Goal: Task Accomplishment & Management: Complete application form

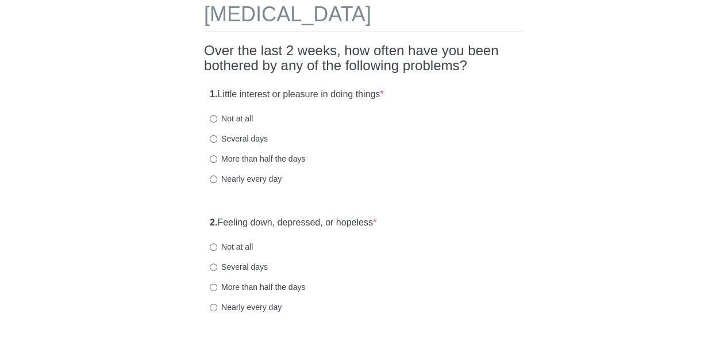
scroll to position [61, 0]
click at [215, 117] on input "Not at all" at bounding box center [213, 117] width 7 height 7
radio input "true"
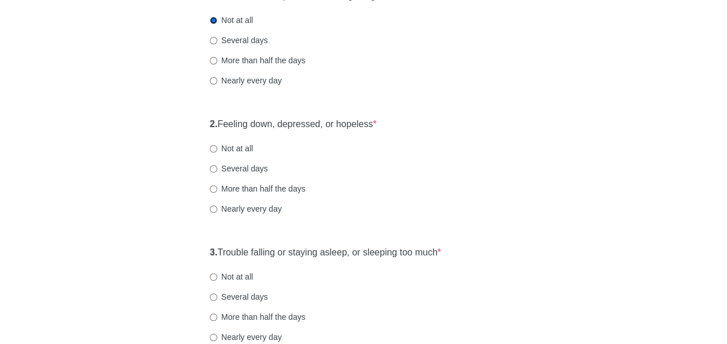
scroll to position [160, 0]
click at [406, 168] on div "Several days" at bounding box center [363, 167] width 307 height 11
click at [452, 163] on div "Several days" at bounding box center [363, 167] width 307 height 11
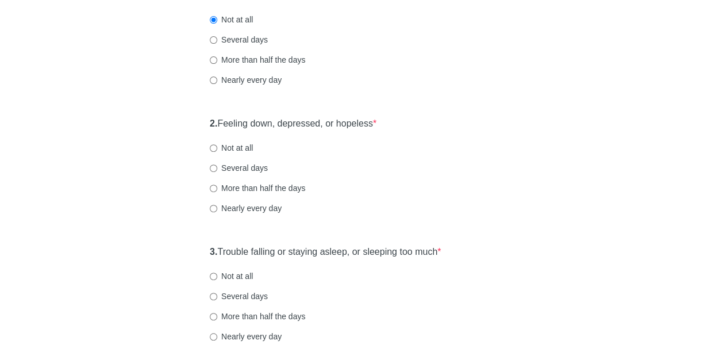
click at [341, 179] on div "2. Feeling down, depressed, or hopeless * Not at all Several days More than hal…" at bounding box center [363, 171] width 319 height 120
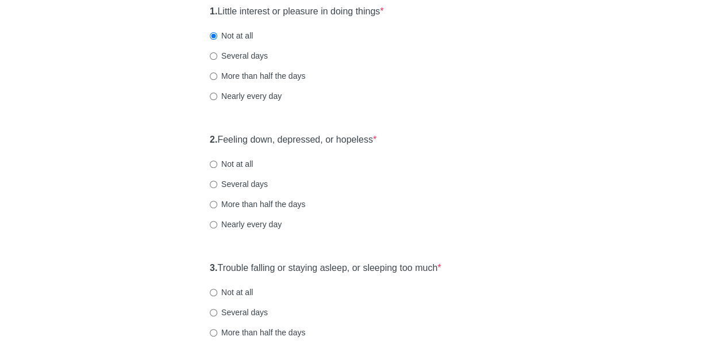
scroll to position [136, 0]
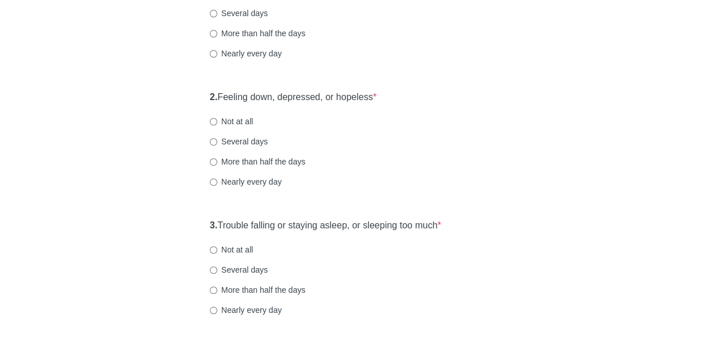
scroll to position [187, 0]
click at [216, 119] on input "Not at all" at bounding box center [213, 120] width 7 height 7
radio input "true"
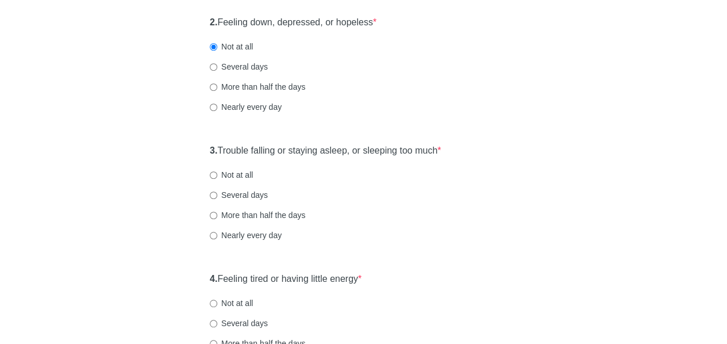
scroll to position [262, 0]
click at [381, 208] on div "More than half the days" at bounding box center [363, 213] width 307 height 11
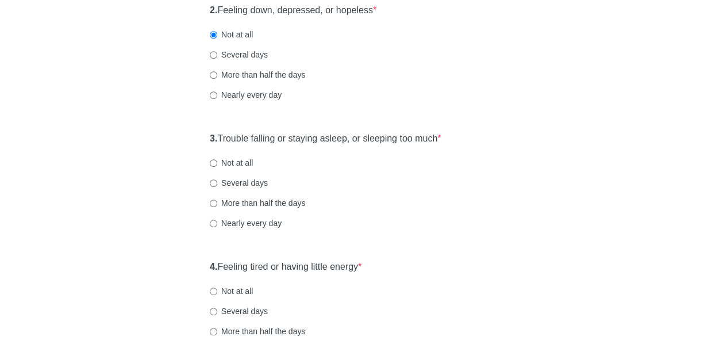
scroll to position [307, 0]
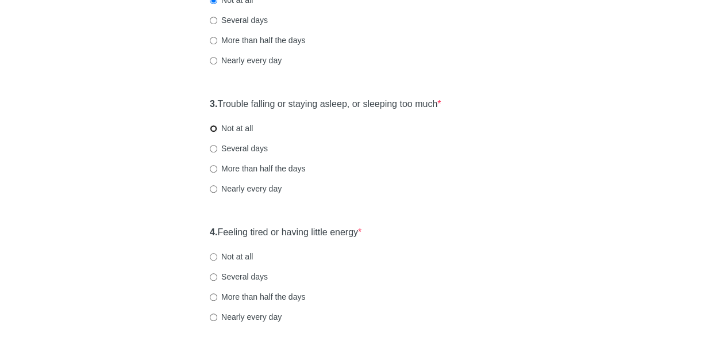
click at [216, 128] on input "Not at all" at bounding box center [213, 128] width 7 height 7
radio input "true"
click at [494, 268] on div "4. Feeling tired or having little energy * Not at all Several days More than ha…" at bounding box center [363, 280] width 319 height 120
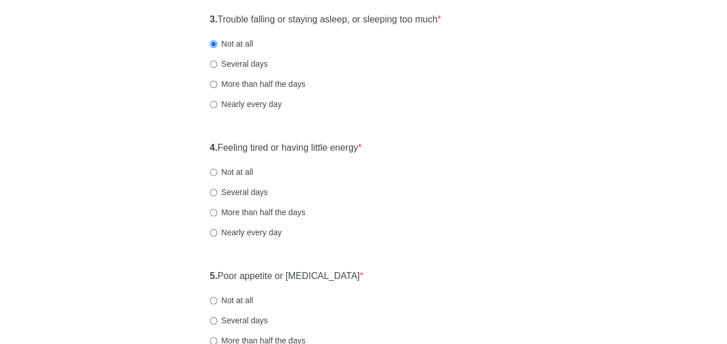
scroll to position [393, 0]
click at [120, 184] on div "Patient Health Questionnaire-9 Over the last 2 weeks, how often have you been b…" at bounding box center [364, 301] width 672 height 1307
click at [203, 169] on div "Patient Health Questionnaire-9 Over the last 2 weeks, how often have you been b…" at bounding box center [363, 301] width 336 height 1307
click at [214, 170] on input "Not at all" at bounding box center [213, 171] width 7 height 7
radio input "true"
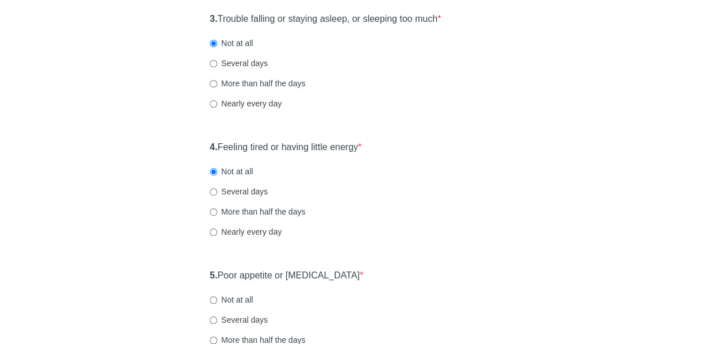
click at [141, 245] on div "Patient Health Questionnaire-9 Over the last 2 weeks, how often have you been b…" at bounding box center [364, 301] width 672 height 1307
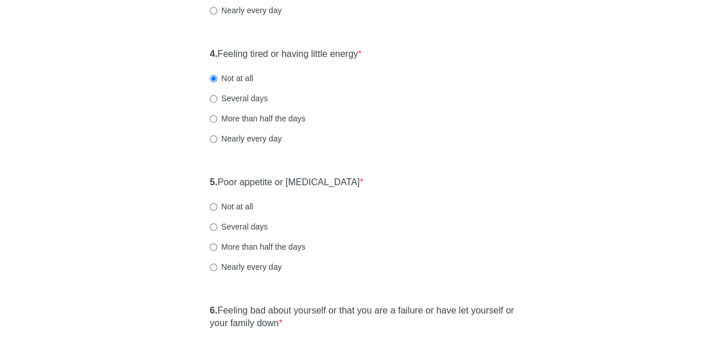
click at [134, 208] on div "Patient Health Questionnaire-9 Over the last 2 weeks, how often have you been b…" at bounding box center [364, 208] width 672 height 1307
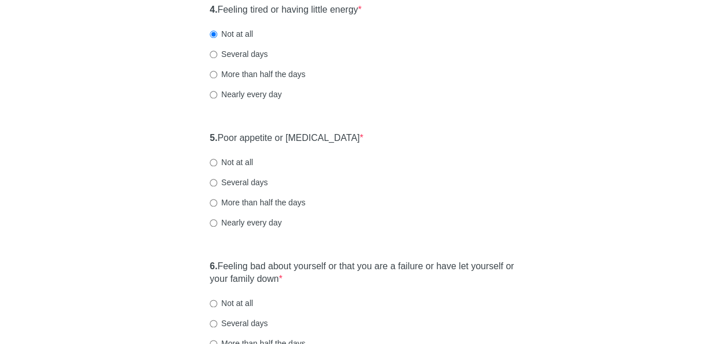
scroll to position [537, 0]
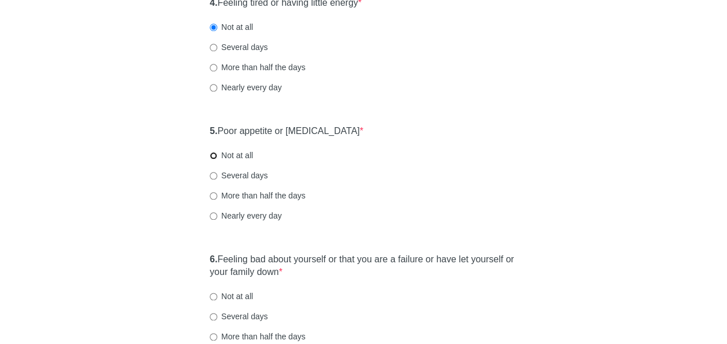
click at [216, 155] on input "Not at all" at bounding box center [213, 155] width 7 height 7
radio input "true"
click at [152, 247] on div "Patient Health Questionnaire-9 Over the last 2 weeks, how often have you been b…" at bounding box center [364, 157] width 672 height 1307
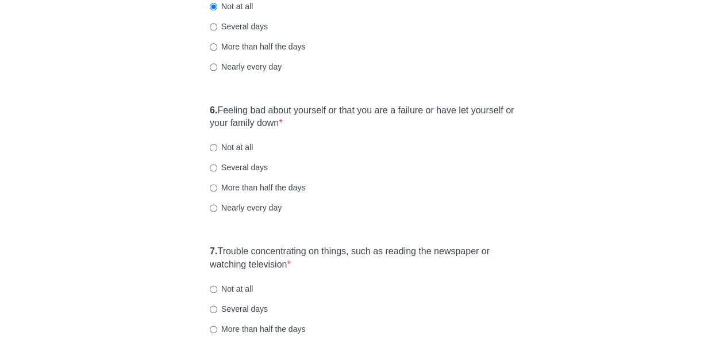
scroll to position [691, 0]
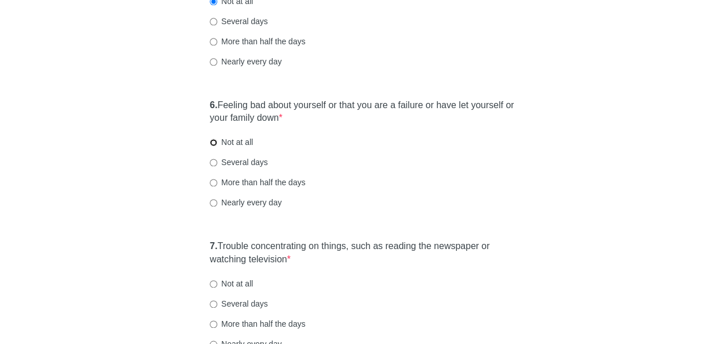
click at [215, 141] on input "Not at all" at bounding box center [213, 142] width 7 height 7
radio input "true"
click at [140, 215] on div "Patient Health Questionnaire-9 Over the last 2 weeks, how often have you been b…" at bounding box center [364, 3] width 672 height 1307
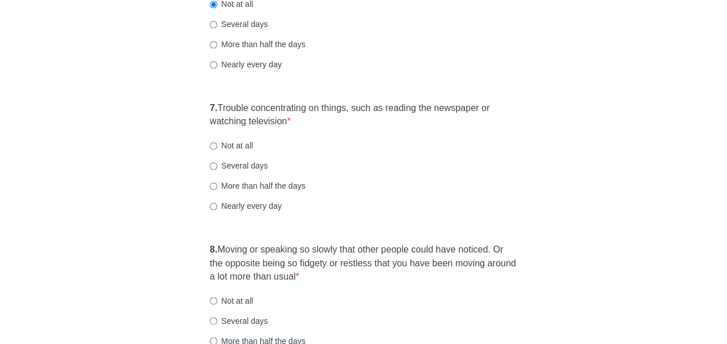
scroll to position [831, 0]
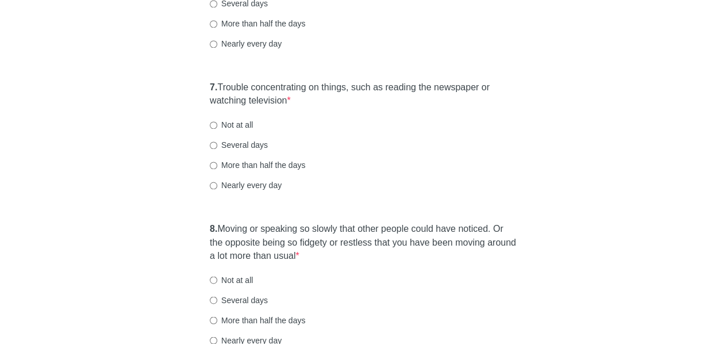
scroll to position [851, 0]
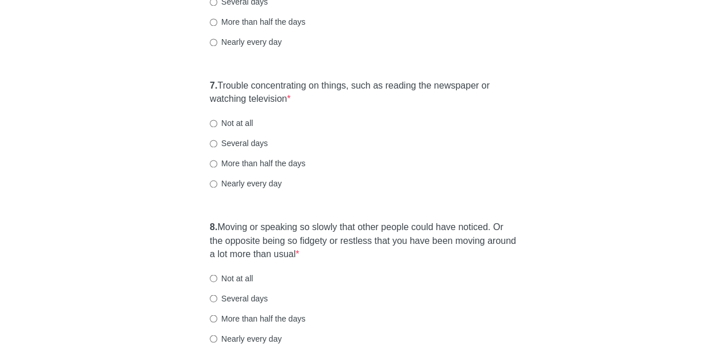
click at [211, 163] on input "More than half the days" at bounding box center [213, 163] width 7 height 7
radio input "true"
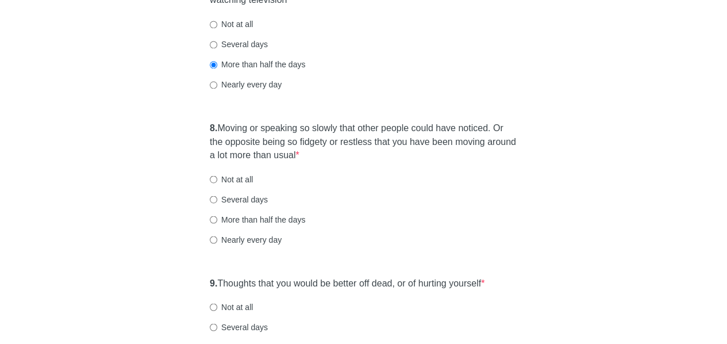
scroll to position [952, 0]
click at [472, 214] on div "More than half the days" at bounding box center [363, 216] width 307 height 11
click at [367, 195] on div "Several days" at bounding box center [363, 196] width 307 height 11
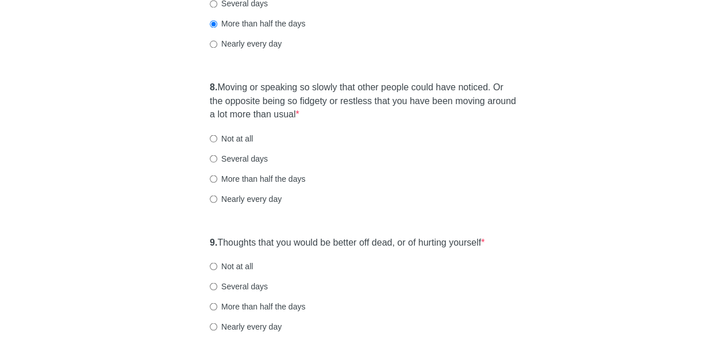
scroll to position [992, 0]
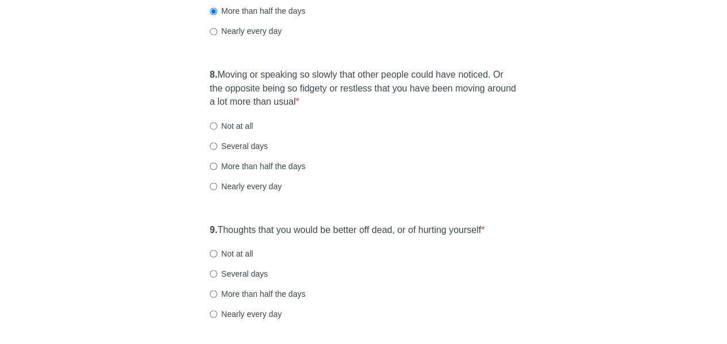
scroll to position [1005, 0]
click at [232, 122] on label "Not at all" at bounding box center [231, 123] width 43 height 11
click at [217, 122] on input "Not at all" at bounding box center [213, 124] width 7 height 7
radio input "true"
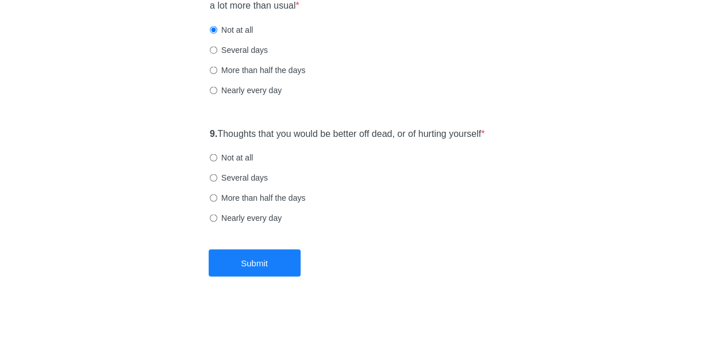
scroll to position [1101, 0]
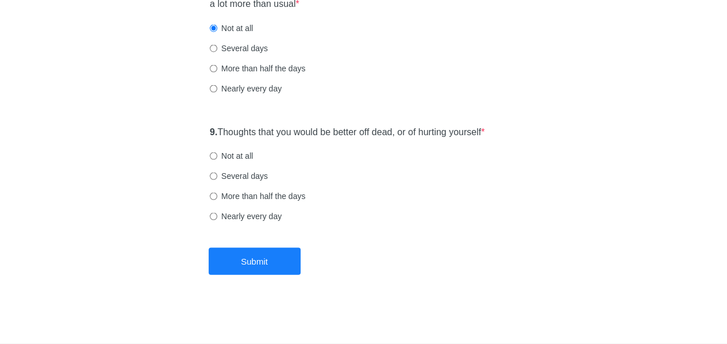
click at [382, 179] on div "Several days" at bounding box center [363, 175] width 307 height 11
click at [235, 155] on label "Not at all" at bounding box center [231, 155] width 43 height 11
click at [217, 155] on input "Not at all" at bounding box center [213, 155] width 7 height 7
radio input "true"
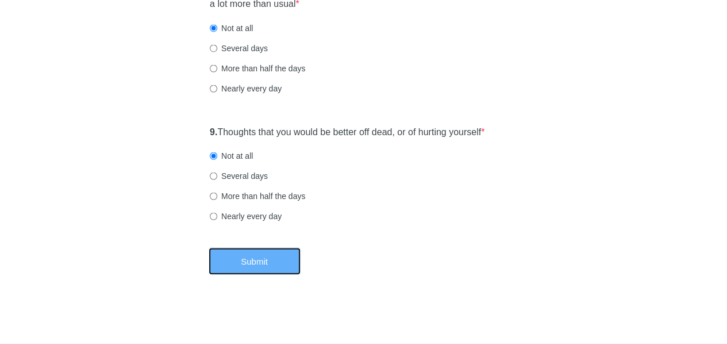
click at [265, 262] on button "Submit" at bounding box center [255, 261] width 92 height 27
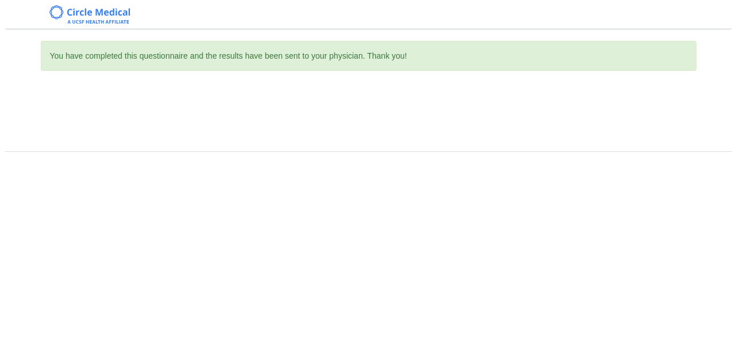
scroll to position [0, 0]
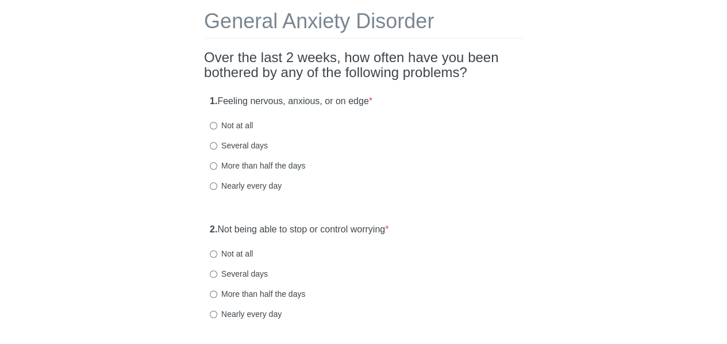
scroll to position [60, 0]
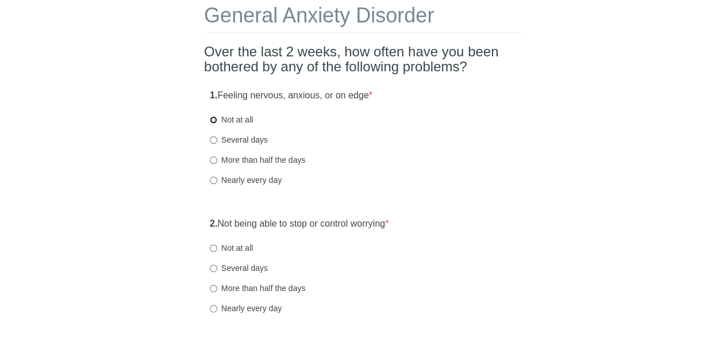
click at [211, 122] on input "Not at all" at bounding box center [213, 119] width 7 height 7
radio input "true"
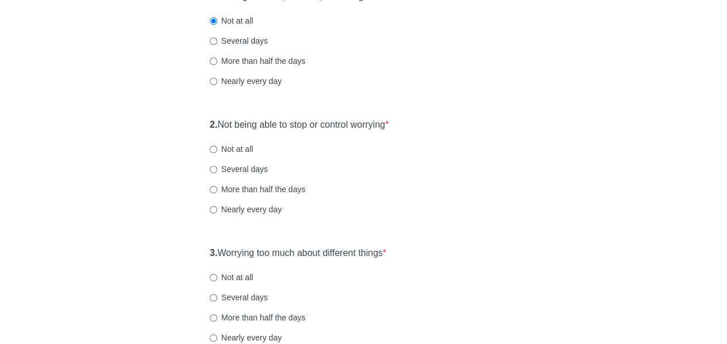
scroll to position [159, 0]
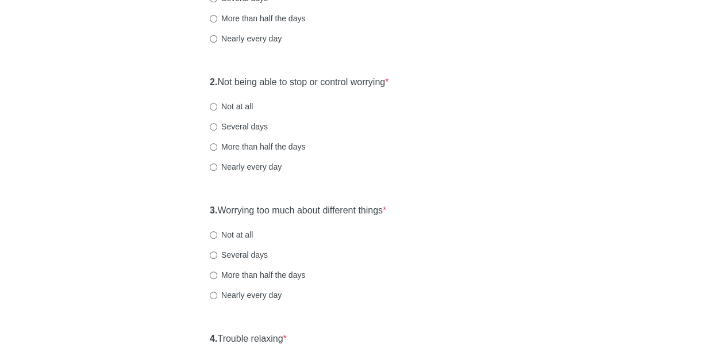
scroll to position [202, 0]
click at [215, 107] on input "Not at all" at bounding box center [213, 105] width 7 height 7
radio input "true"
click at [121, 191] on div "General Anxiety Disorder Over the last 2 weeks, how often have you been bothere…" at bounding box center [364, 338] width 672 height 999
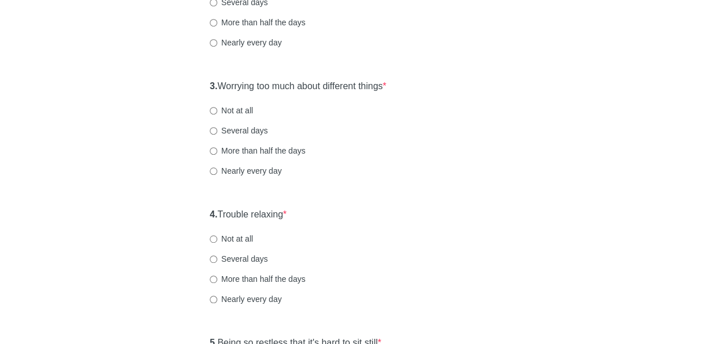
click at [137, 155] on div "General Anxiety Disorder Over the last 2 weeks, how often have you been bothere…" at bounding box center [364, 215] width 672 height 999
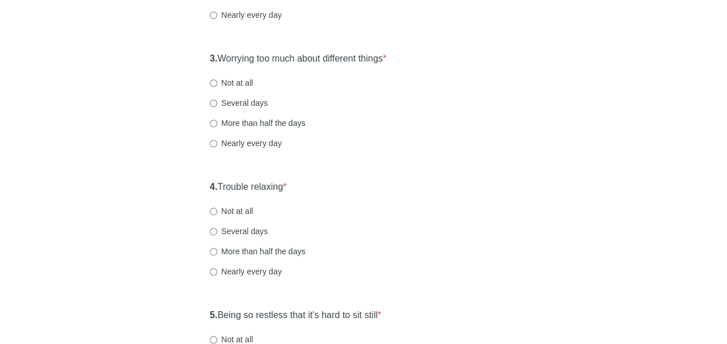
scroll to position [370, 0]
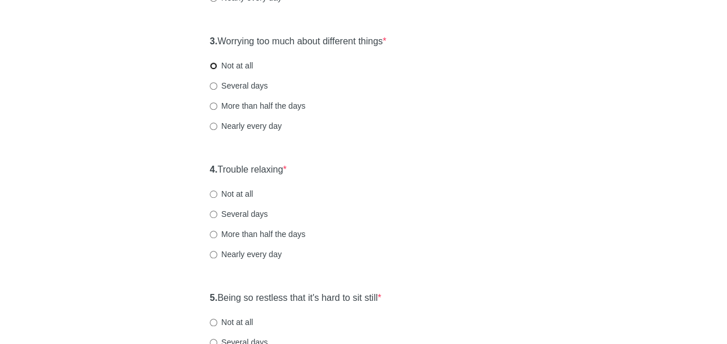
click at [210, 63] on input "Not at all" at bounding box center [213, 65] width 7 height 7
radio input "true"
click at [116, 169] on div "General Anxiety Disorder Over the last 2 weeks, how often have you been bothere…" at bounding box center [364, 170] width 672 height 999
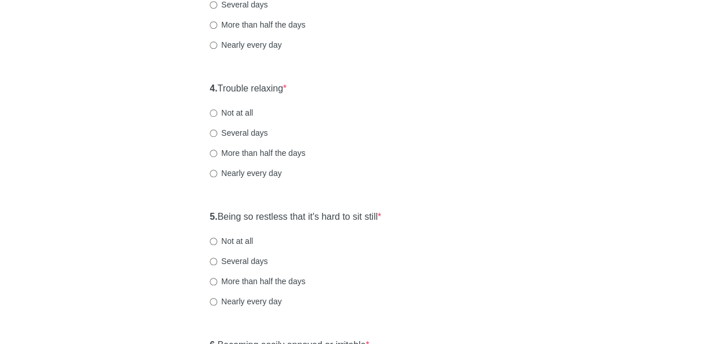
scroll to position [456, 0]
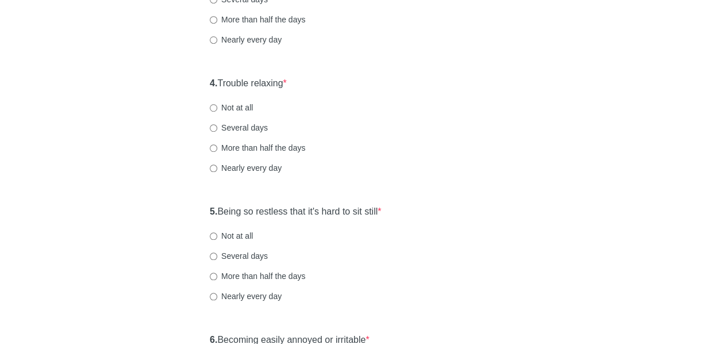
click at [98, 144] on div "General Anxiety Disorder Over the last 2 weeks, how often have you been bothere…" at bounding box center [364, 83] width 672 height 999
click at [461, 152] on div "More than half the days" at bounding box center [363, 147] width 307 height 11
click at [214, 104] on input "Not at all" at bounding box center [213, 107] width 7 height 7
radio input "true"
click at [128, 201] on div "General Anxiety Disorder Over the last 2 weeks, how often have you been bothere…" at bounding box center [364, 83] width 672 height 999
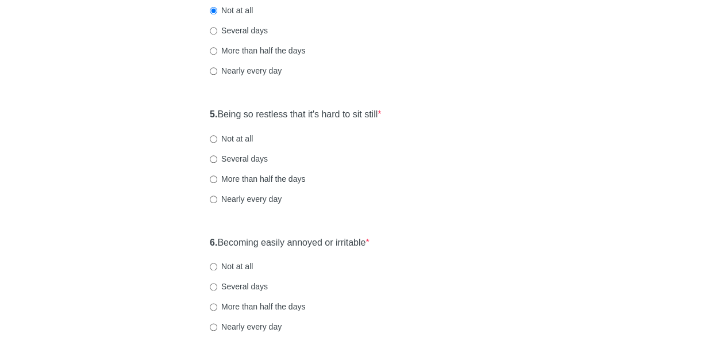
scroll to position [557, 0]
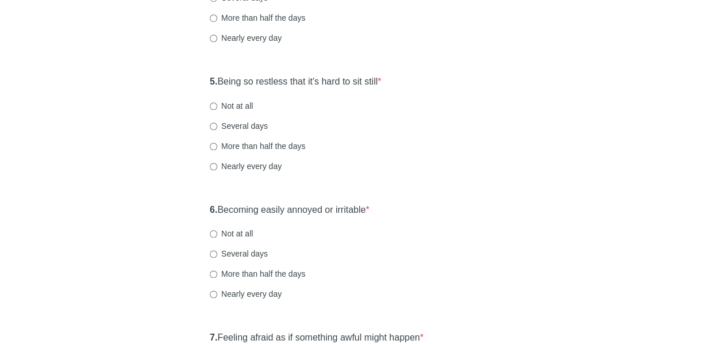
scroll to position [589, 0]
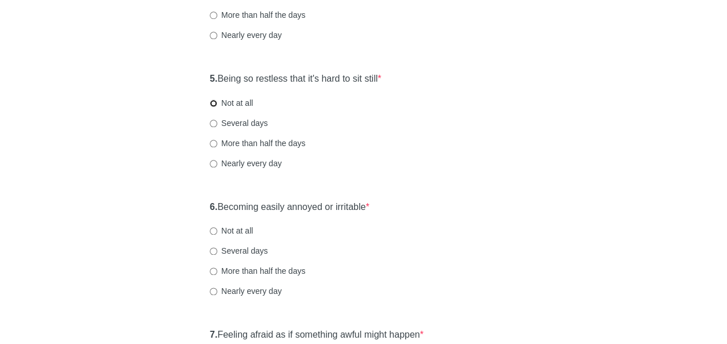
click at [214, 99] on input "Not at all" at bounding box center [213, 102] width 7 height 7
radio input "true"
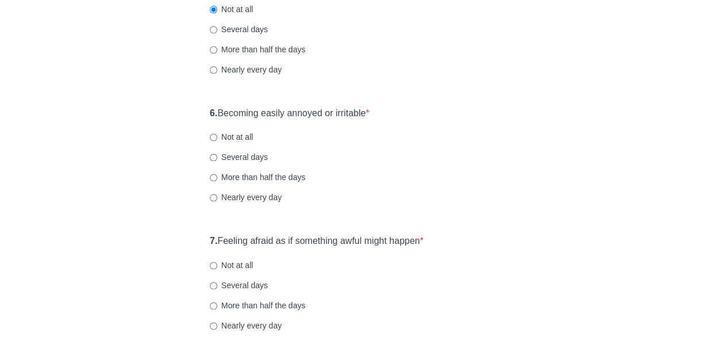
scroll to position [685, 0]
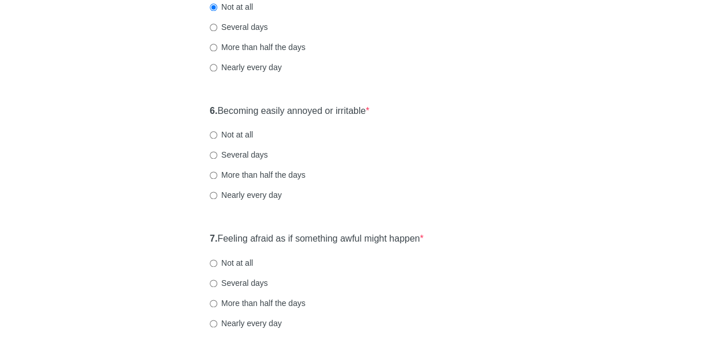
click at [492, 182] on div "6. Becoming easily annoyed or irritable * Not at all Several days More than hal…" at bounding box center [363, 159] width 319 height 120
click at [216, 134] on input "Not at all" at bounding box center [213, 134] width 7 height 7
radio input "true"
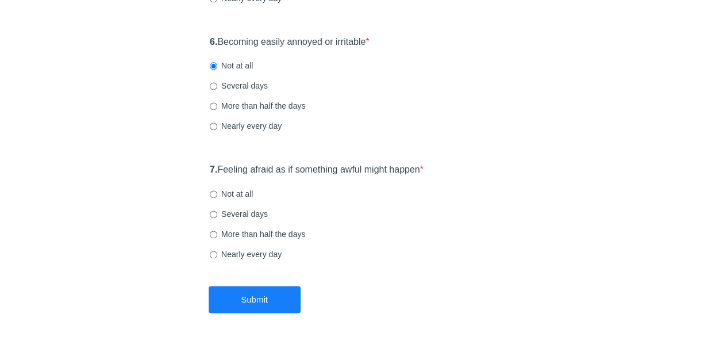
scroll to position [755, 0]
click at [211, 190] on input "Not at all" at bounding box center [213, 192] width 7 height 7
radio input "true"
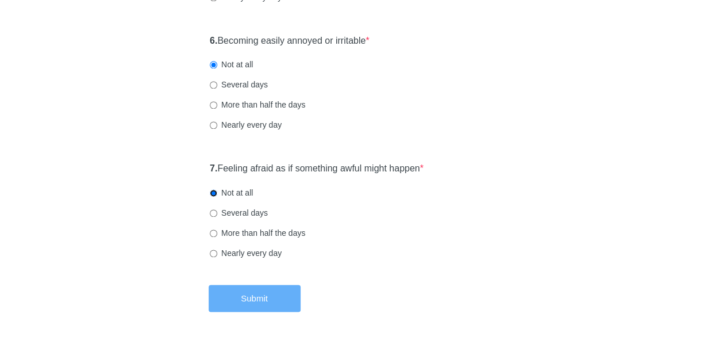
click at [266, 291] on button "Submit" at bounding box center [255, 297] width 92 height 27
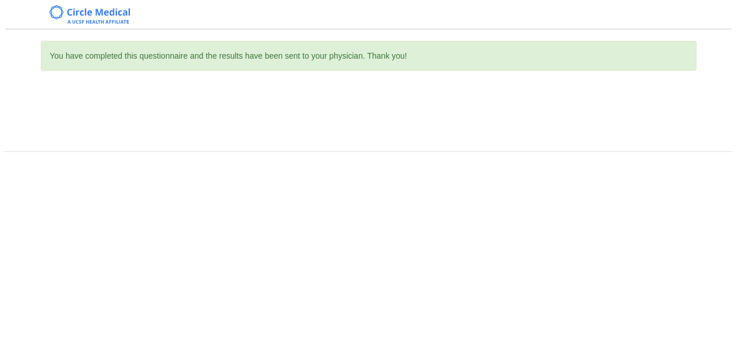
scroll to position [0, 0]
